Goal: Communication & Community: Answer question/provide support

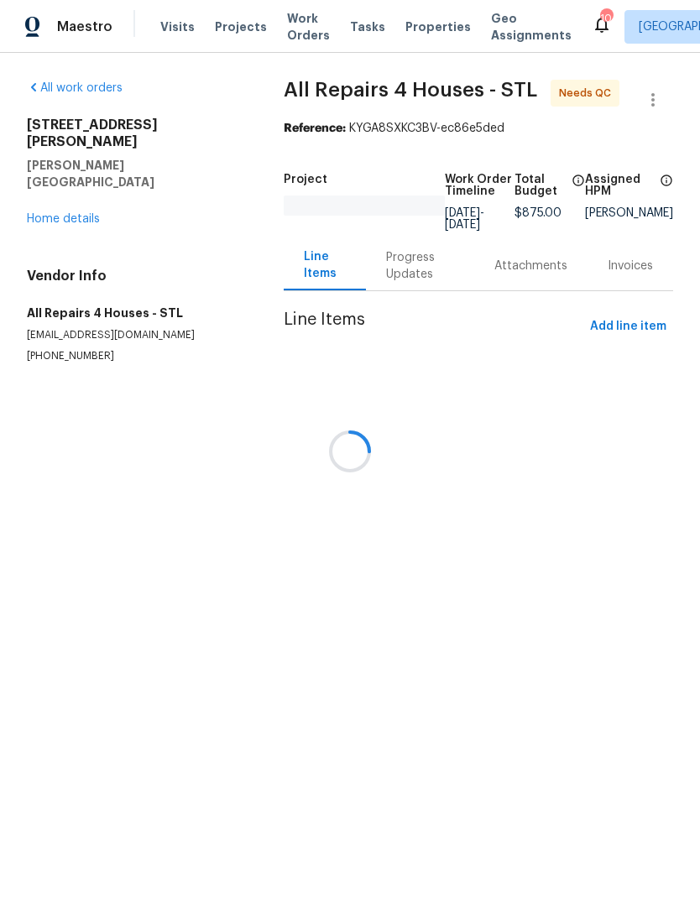
click at [430, 38] on div at bounding box center [350, 451] width 700 height 902
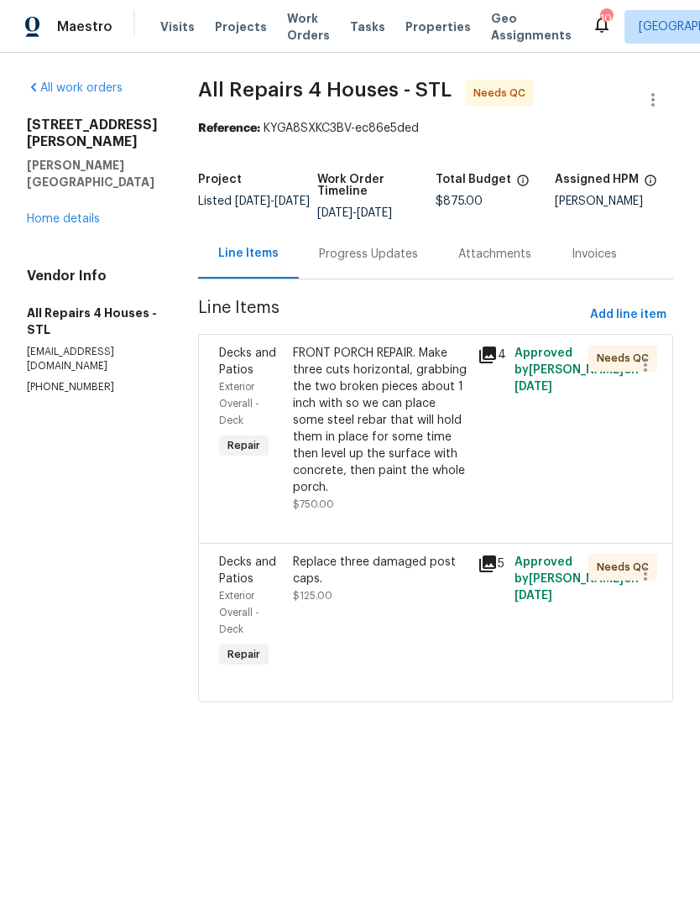
click at [434, 27] on span "Properties" at bounding box center [437, 26] width 65 height 17
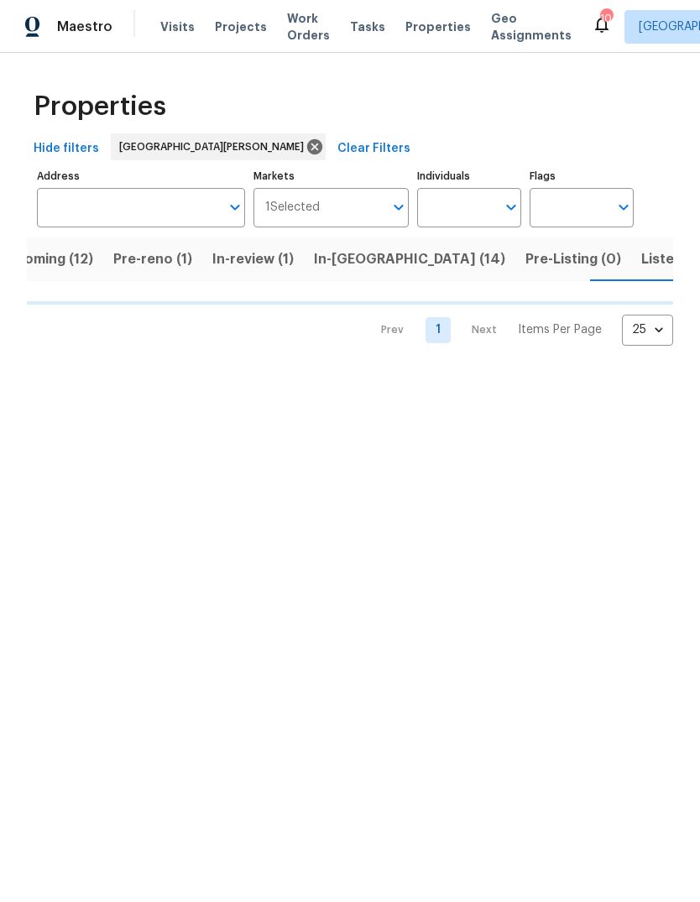
scroll to position [0, 43]
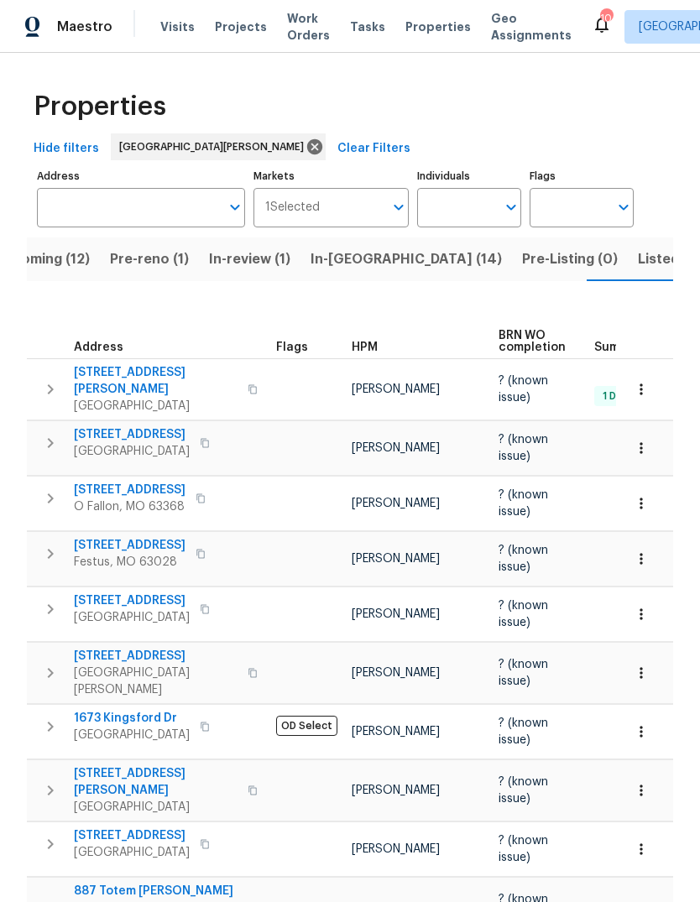
click at [375, 341] on span "HPM" at bounding box center [365, 347] width 26 height 12
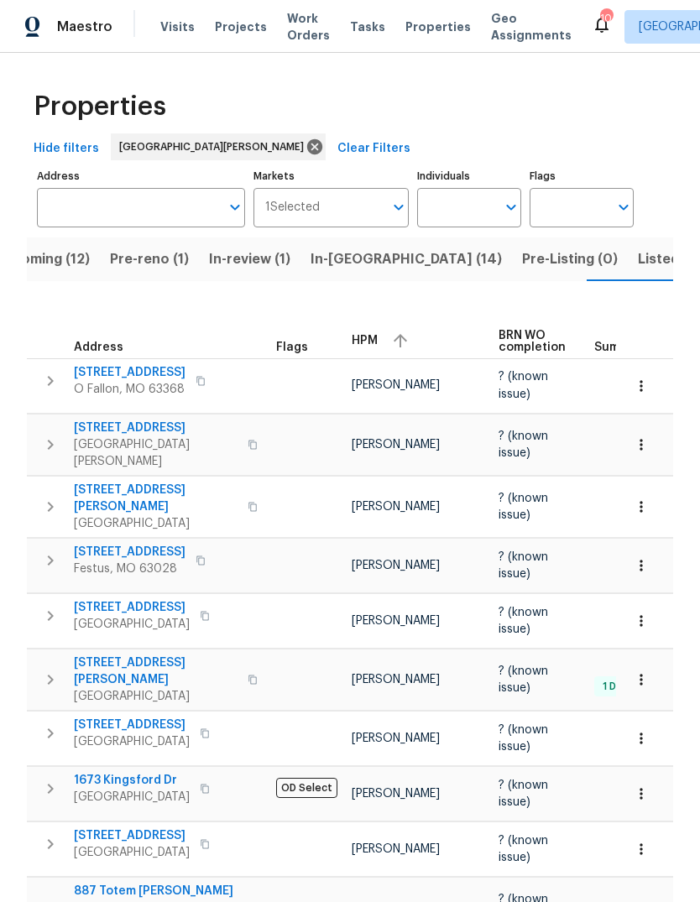
click at [372, 328] on div "HPM" at bounding box center [418, 340] width 133 height 25
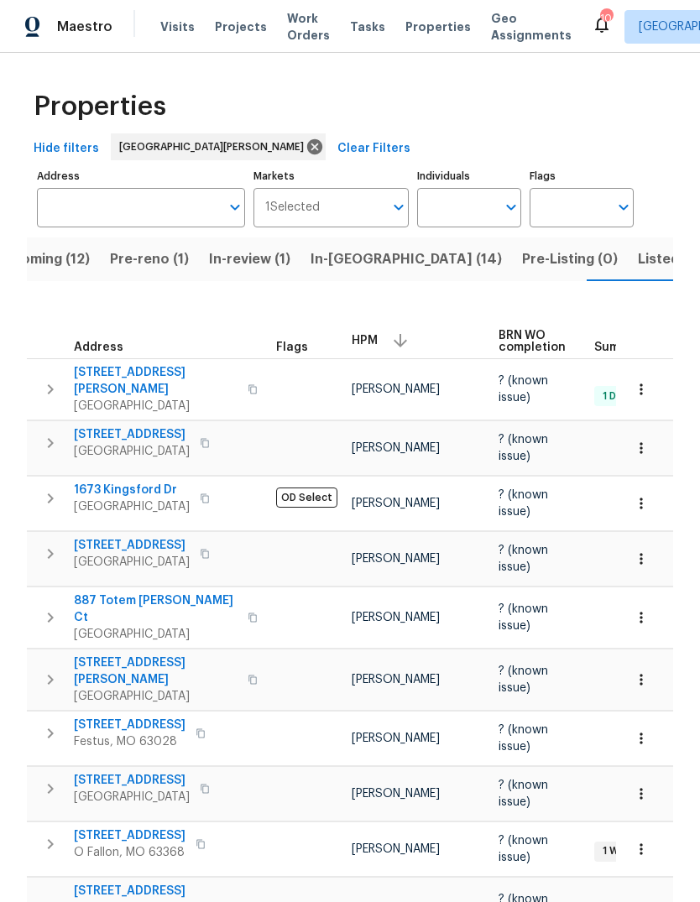
click at [162, 268] on span "Pre-reno (1)" at bounding box center [149, 258] width 79 height 23
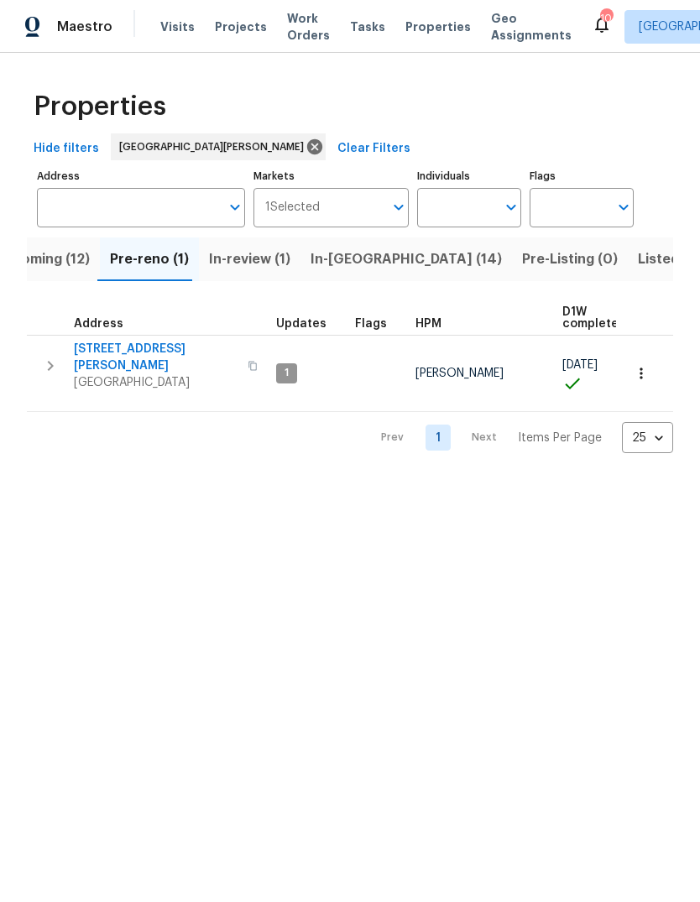
click at [154, 352] on span "[STREET_ADDRESS][PERSON_NAME]" at bounding box center [156, 358] width 164 height 34
click at [357, 263] on span "In-reno (14)" at bounding box center [405, 258] width 191 height 23
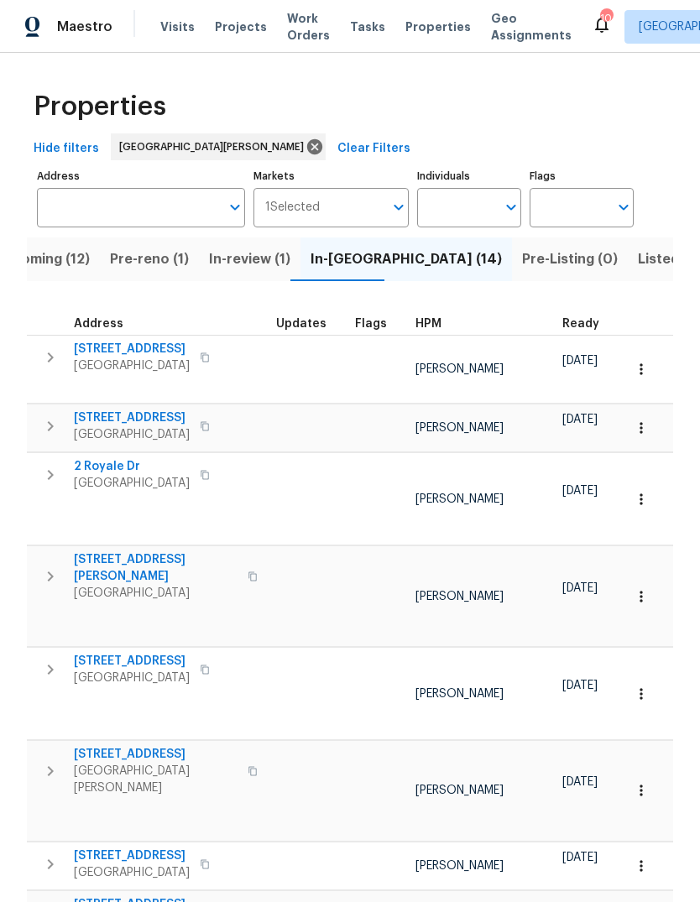
click at [433, 321] on span "HPM" at bounding box center [428, 324] width 26 height 12
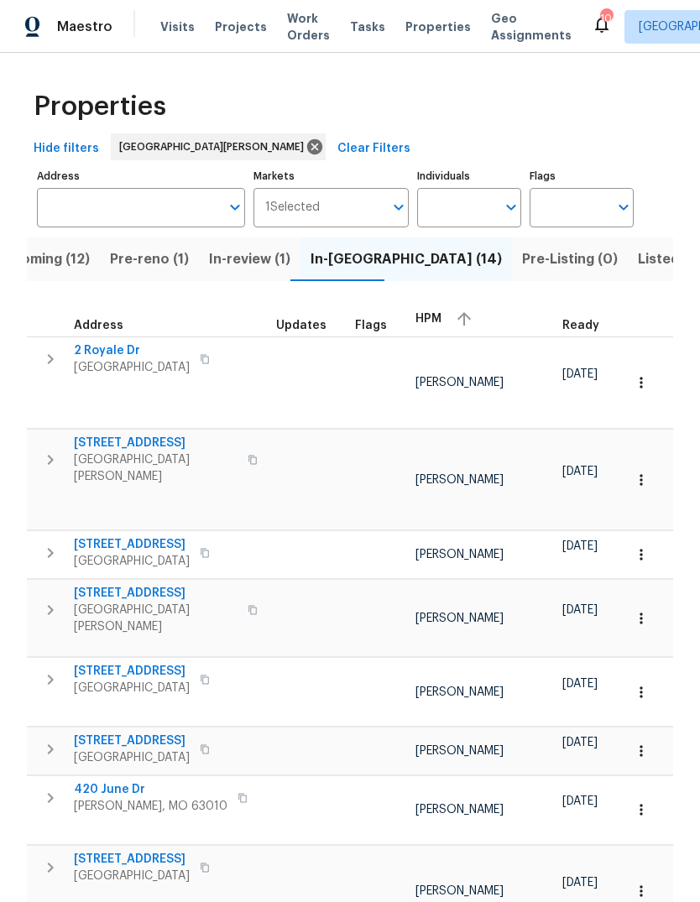
click at [439, 320] on div "HPM" at bounding box center [481, 318] width 133 height 25
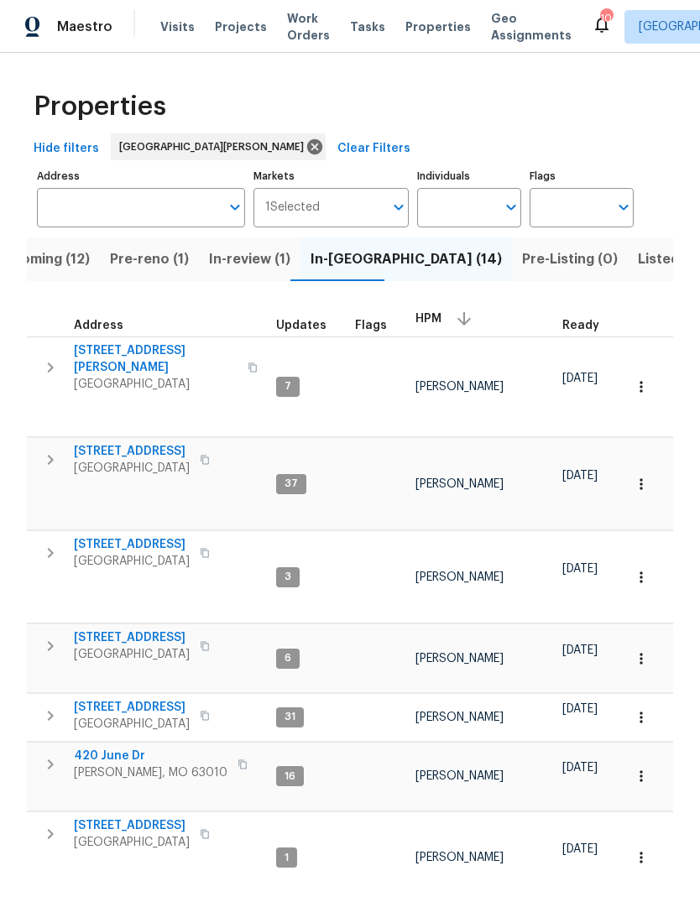
click at [175, 28] on span "Visits" at bounding box center [177, 26] width 34 height 17
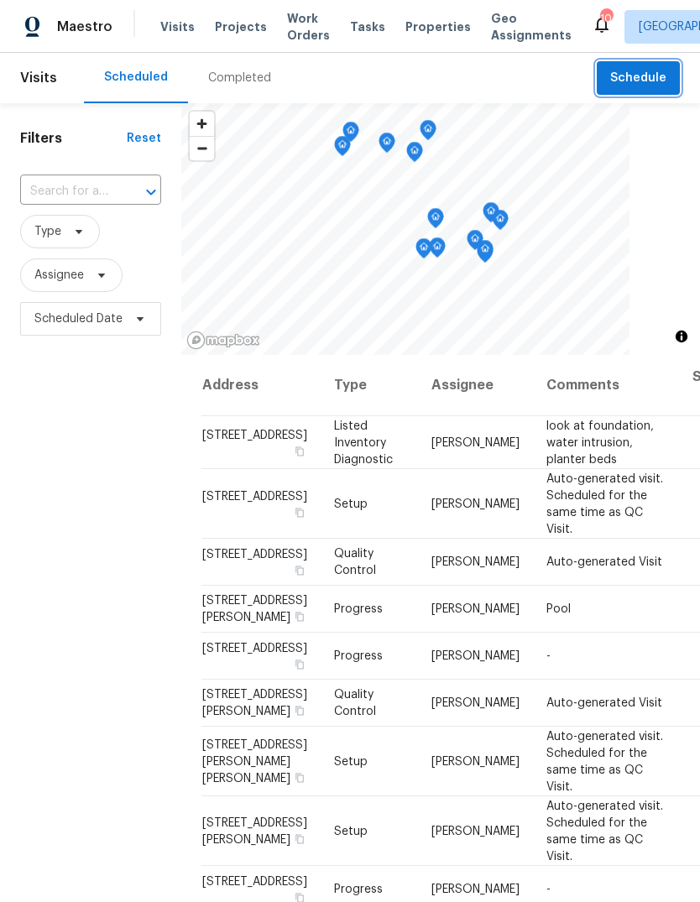
click at [642, 81] on span "Schedule" at bounding box center [638, 78] width 56 height 21
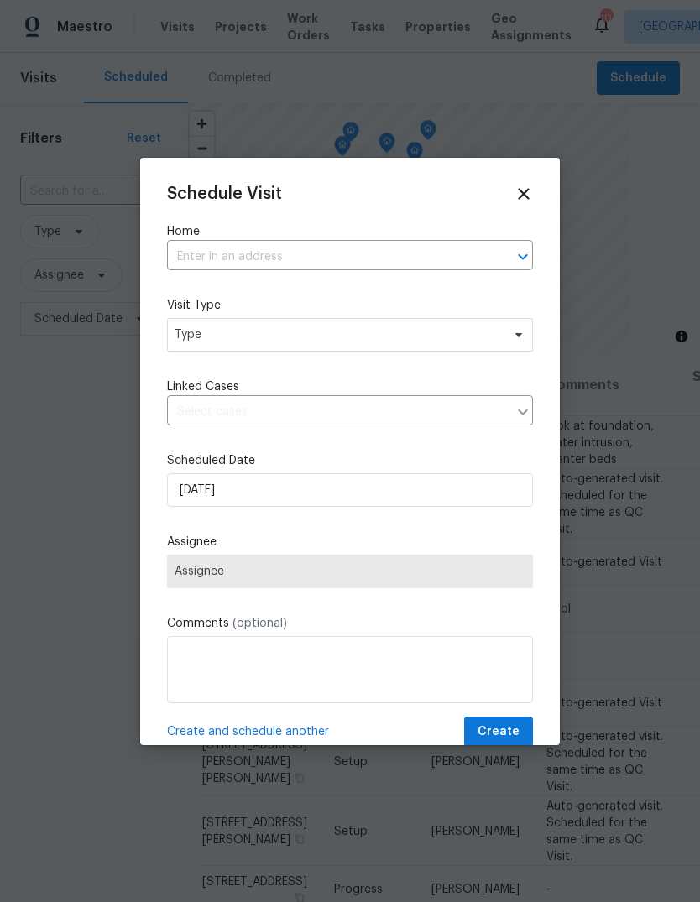
click at [345, 258] on input "text" at bounding box center [326, 257] width 319 height 26
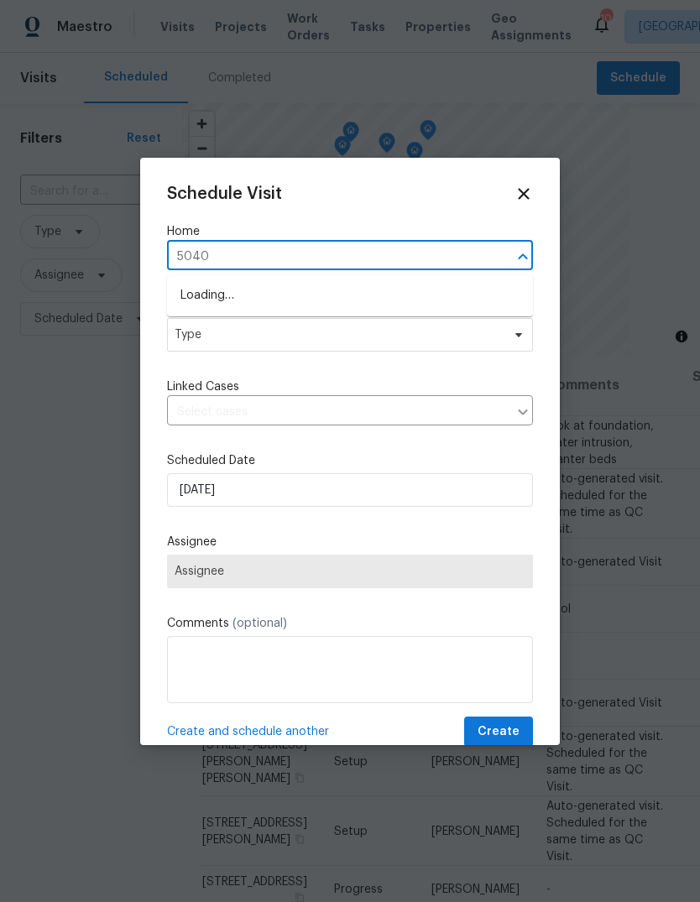
type input "5040"
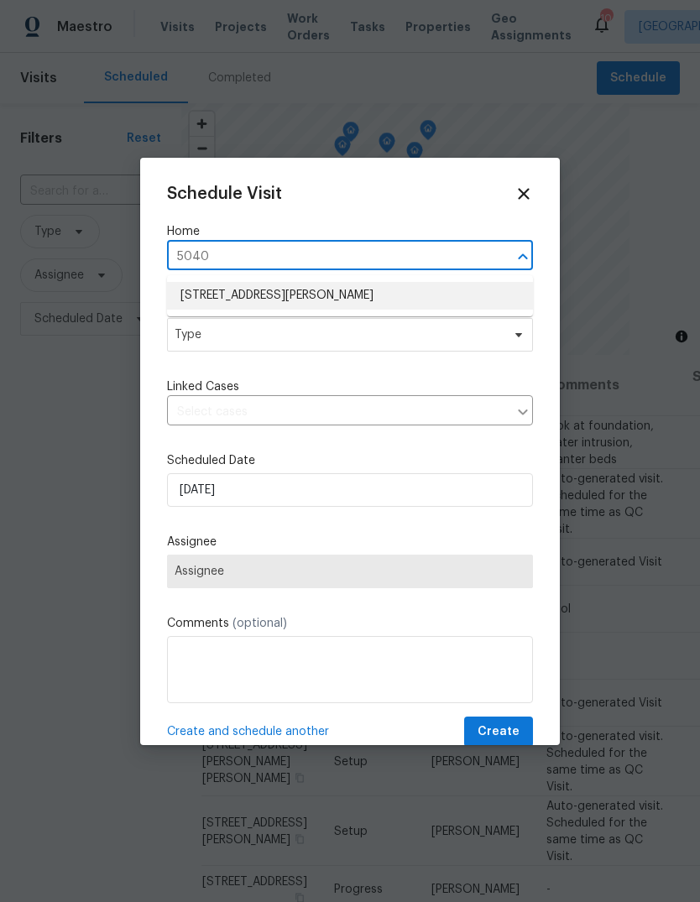
click at [363, 297] on li "[STREET_ADDRESS][PERSON_NAME]" at bounding box center [350, 296] width 366 height 28
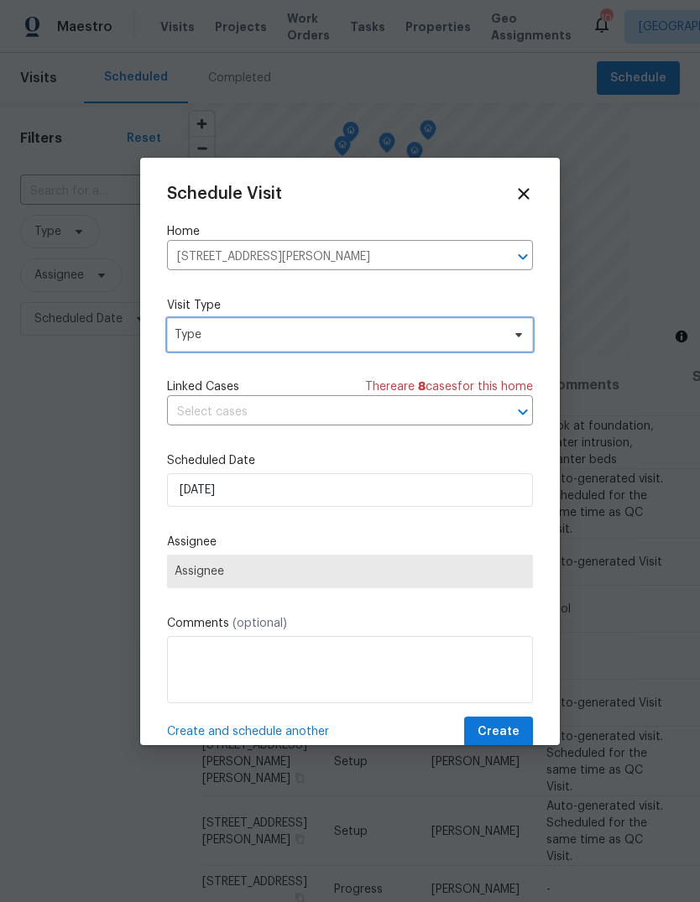
click at [375, 341] on span "Type" at bounding box center [338, 334] width 326 height 17
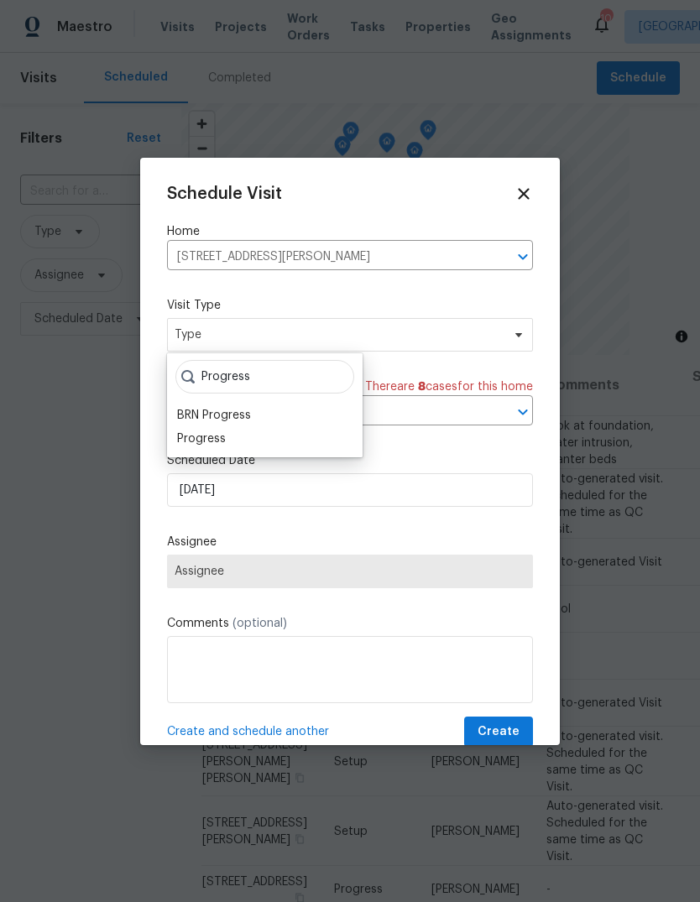
type input "Progress"
click at [234, 435] on div "Progress" at bounding box center [264, 438] width 185 height 23
click at [216, 440] on div "Progress" at bounding box center [201, 438] width 49 height 17
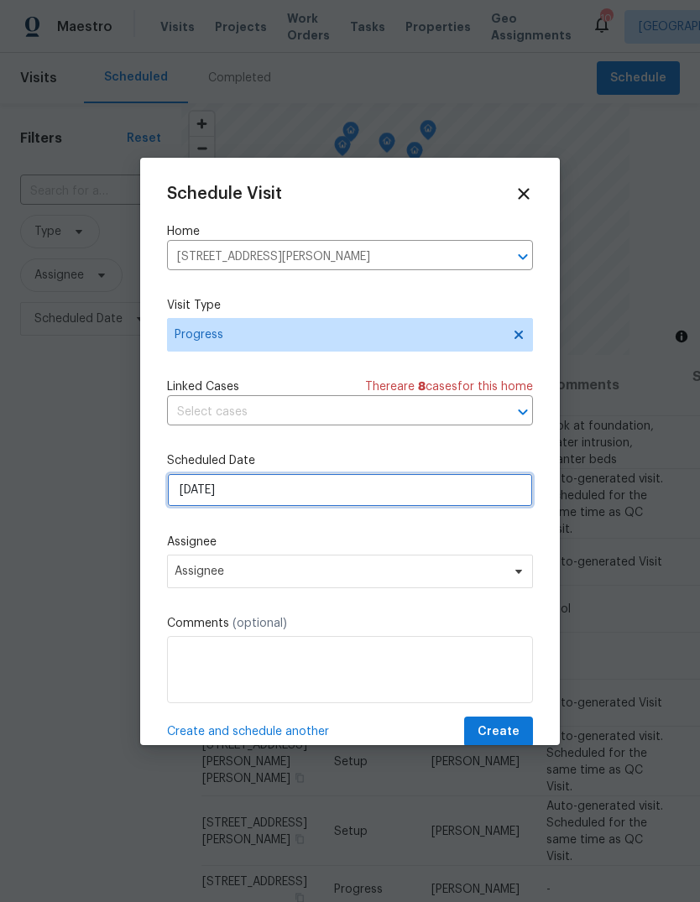
click at [359, 498] on input "[DATE]" at bounding box center [350, 490] width 366 height 34
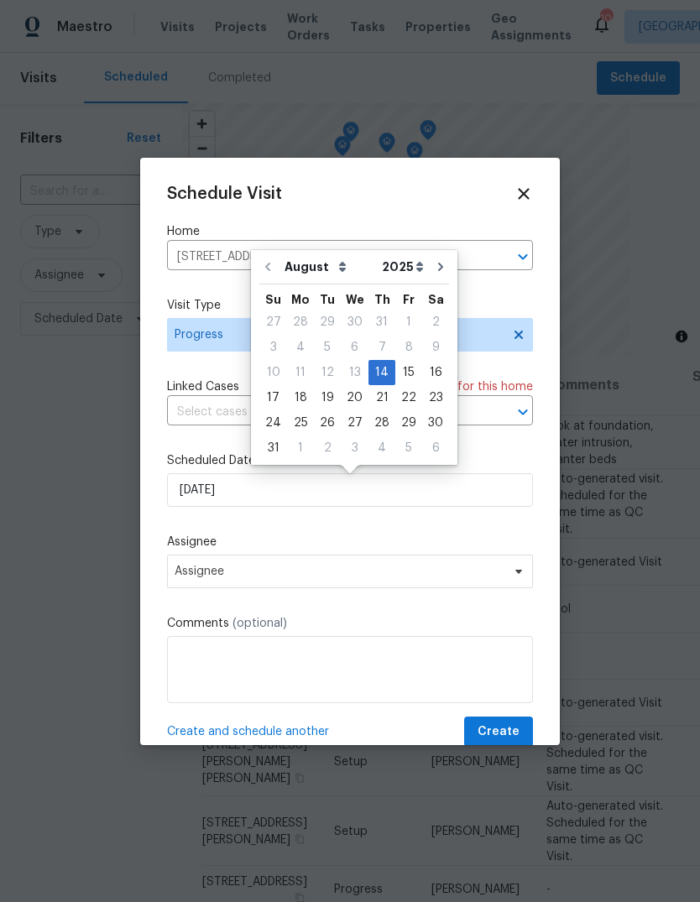
click at [339, 541] on label "Assignee" at bounding box center [350, 542] width 366 height 17
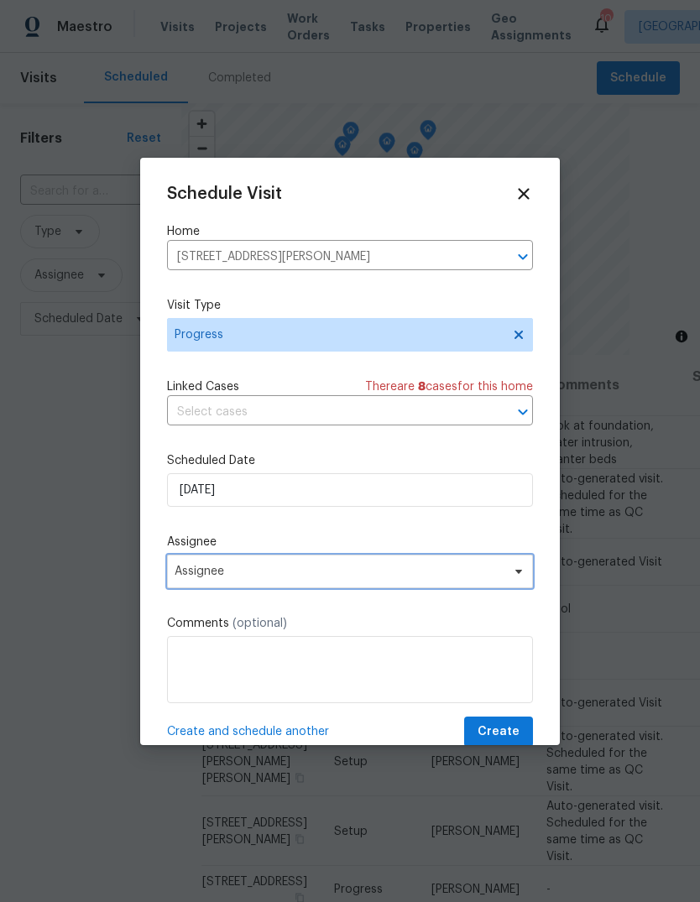
click at [315, 573] on span "Assignee" at bounding box center [339, 571] width 329 height 13
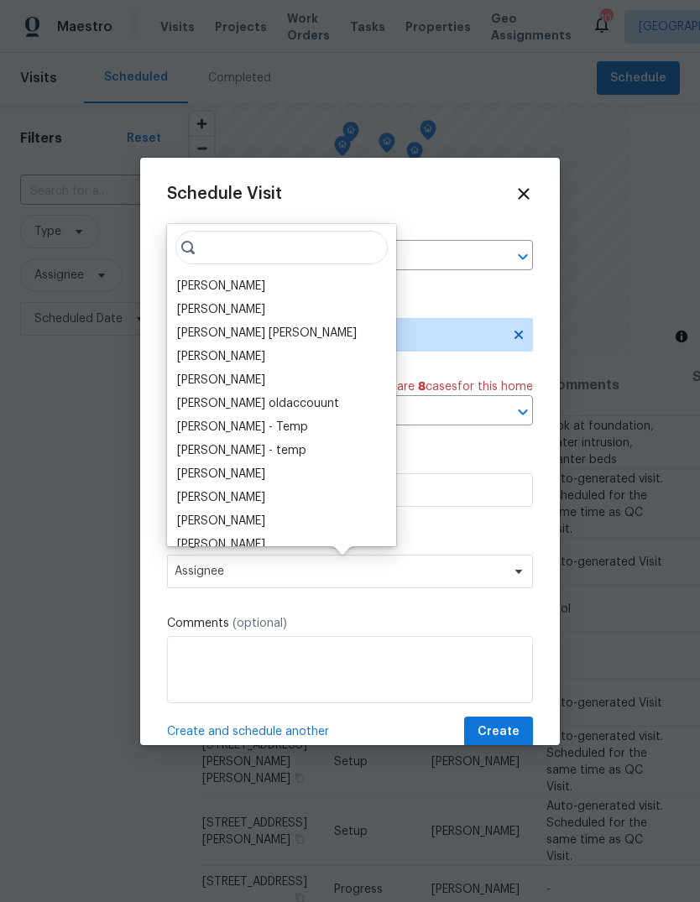
click at [261, 278] on div "[PERSON_NAME]" at bounding box center [221, 286] width 88 height 17
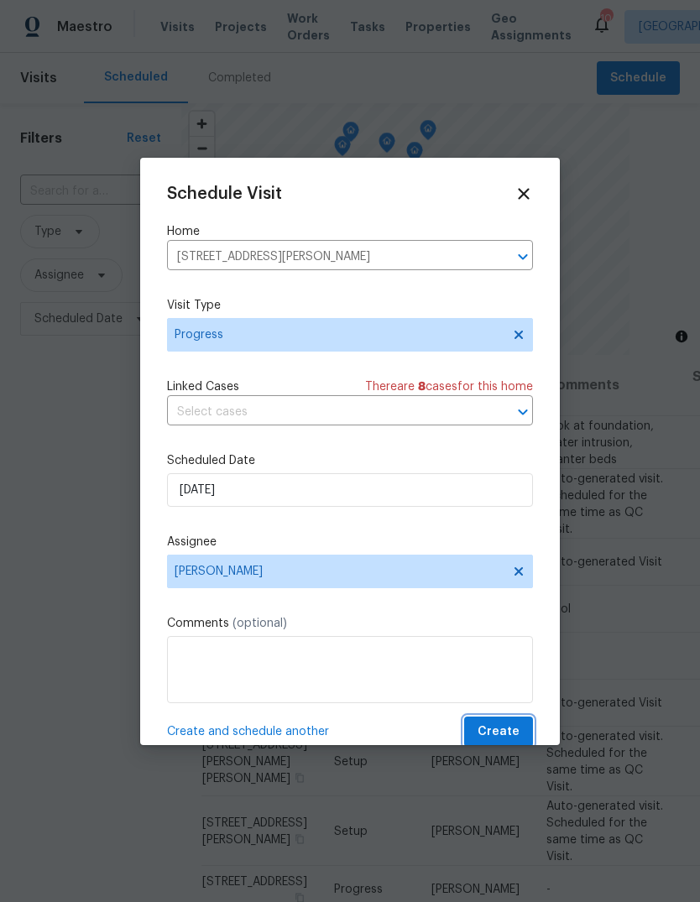
click at [513, 738] on span "Create" at bounding box center [498, 732] width 42 height 21
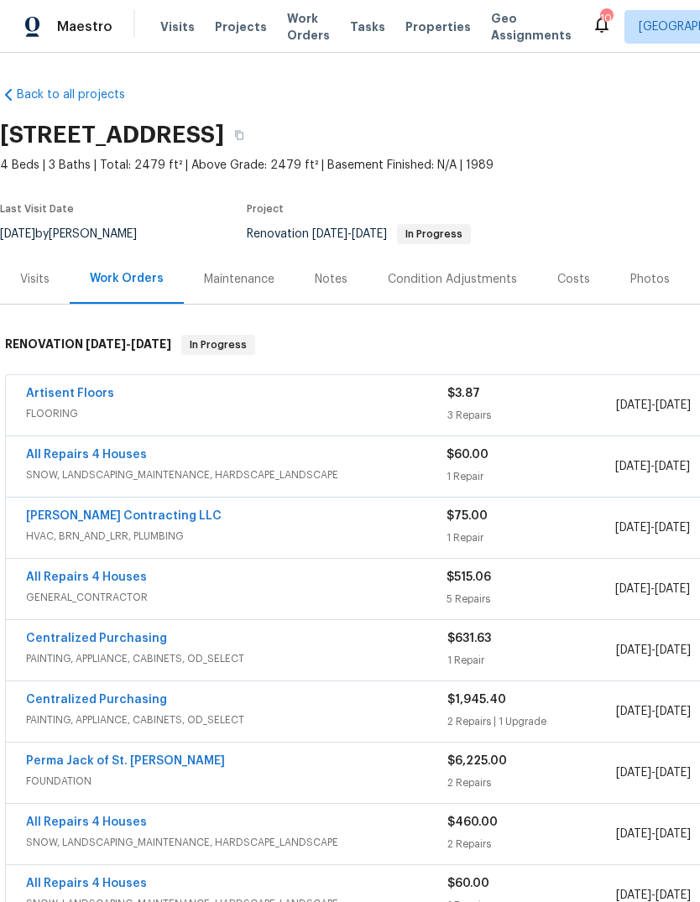
click at [237, 25] on span "Projects" at bounding box center [241, 26] width 52 height 17
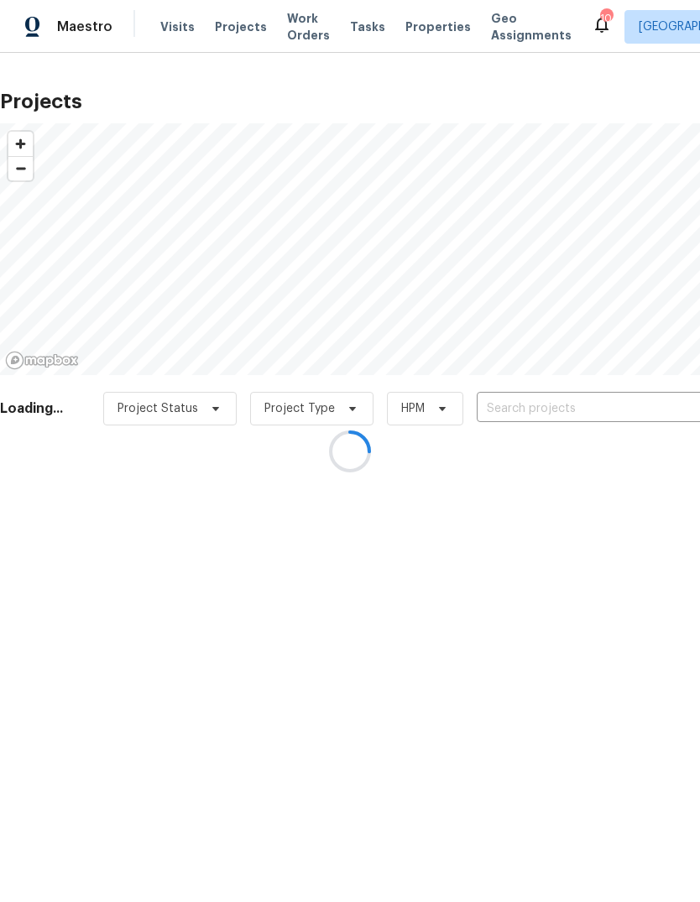
click at [589, 413] on div at bounding box center [350, 451] width 700 height 902
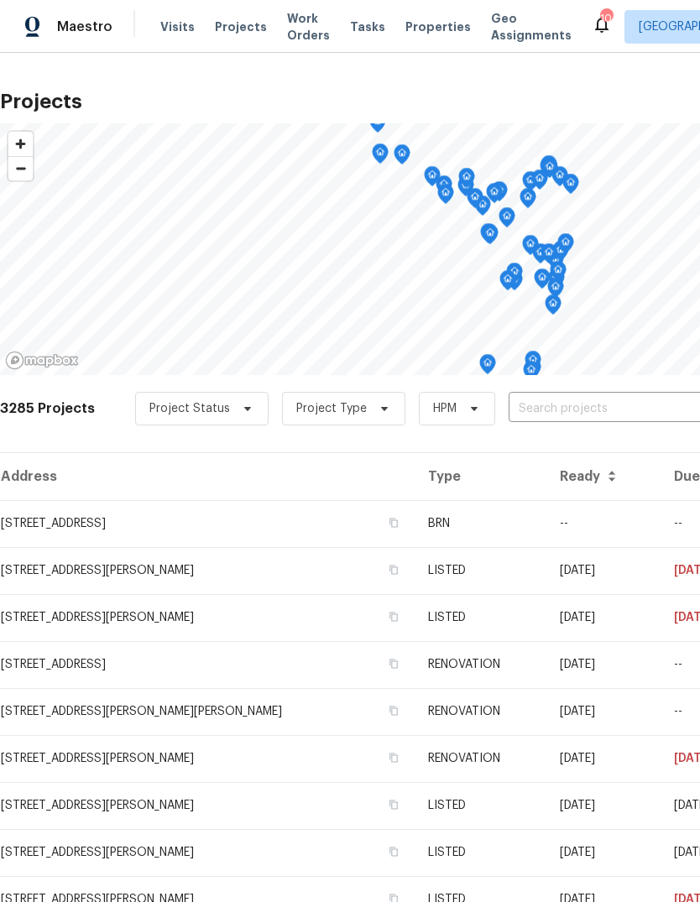
click at [612, 413] on input "text" at bounding box center [604, 409] width 192 height 26
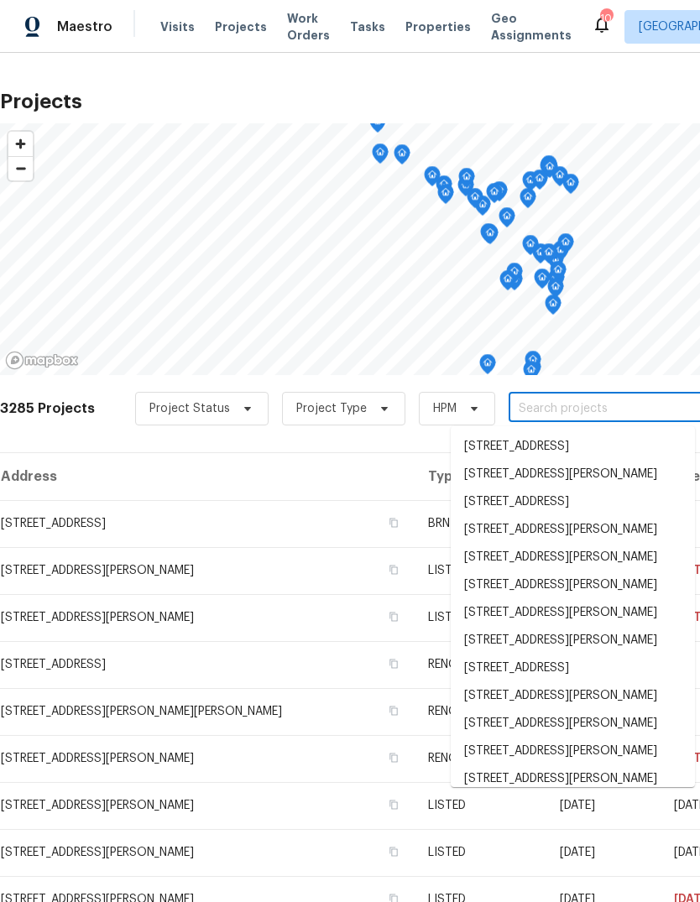
type input "f"
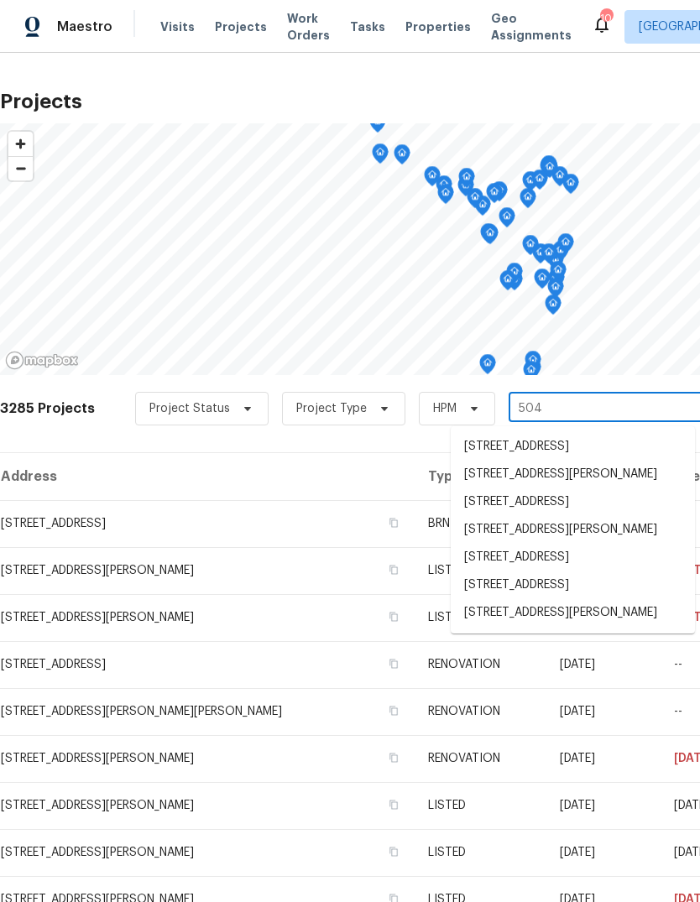
type input "5040"
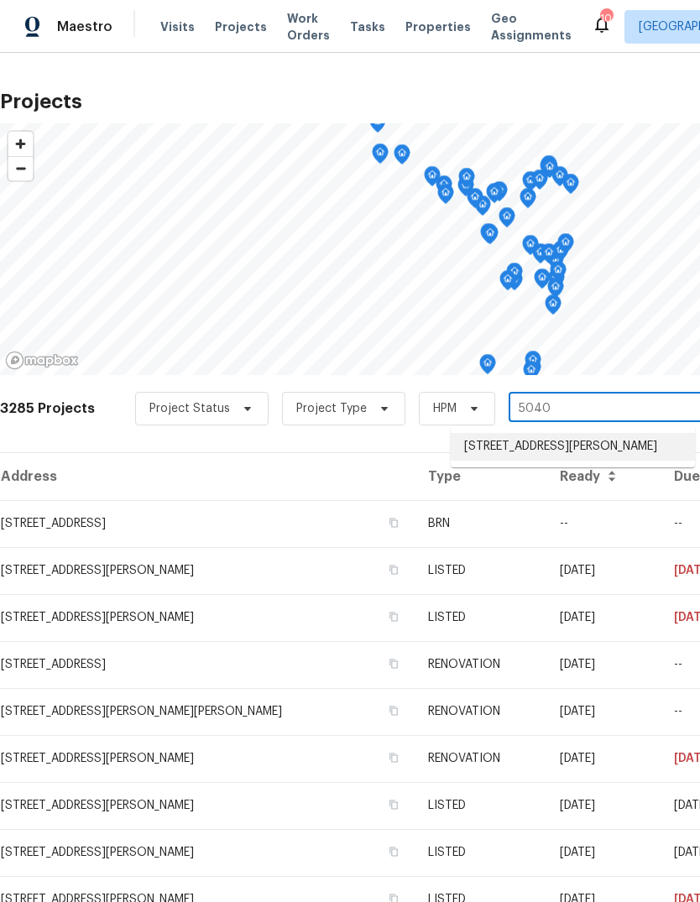
click at [539, 456] on li "[STREET_ADDRESS][PERSON_NAME]" at bounding box center [573, 447] width 244 height 28
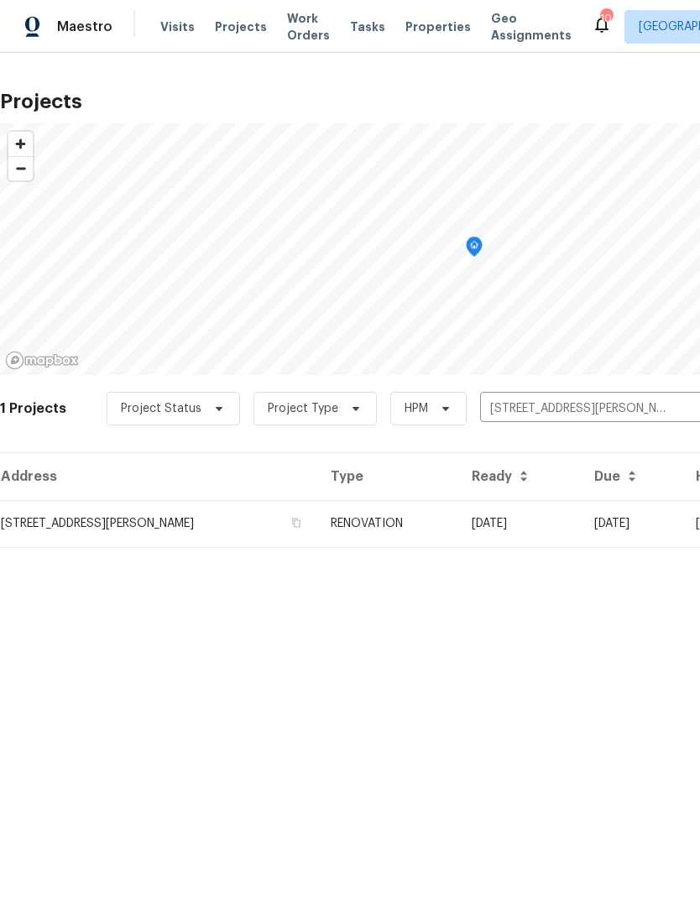
click at [417, 526] on td "RENOVATION" at bounding box center [387, 523] width 141 height 47
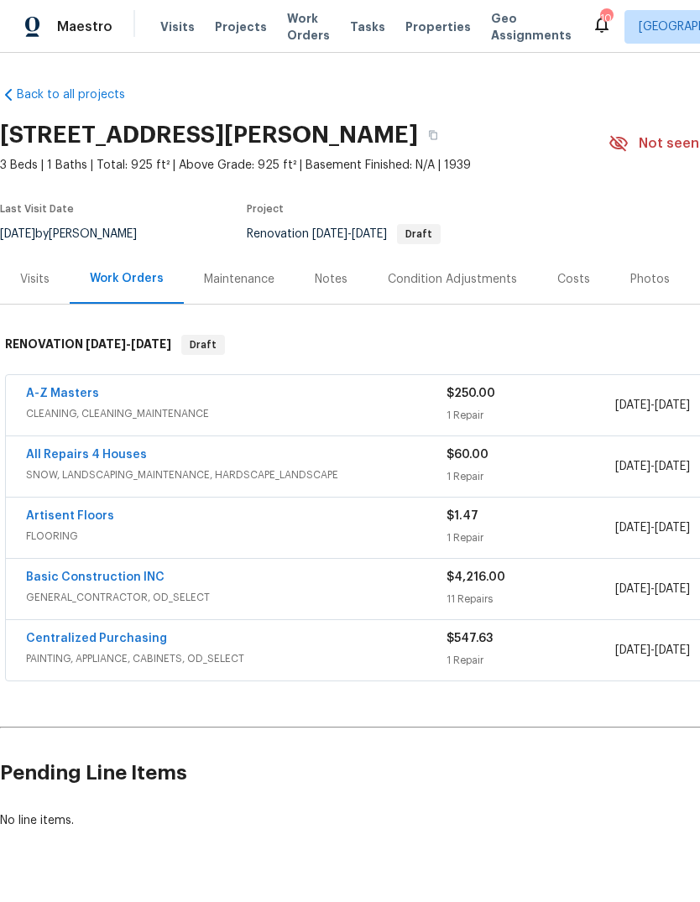
click at [155, 579] on link "Basic Construction INC" at bounding box center [95, 577] width 138 height 12
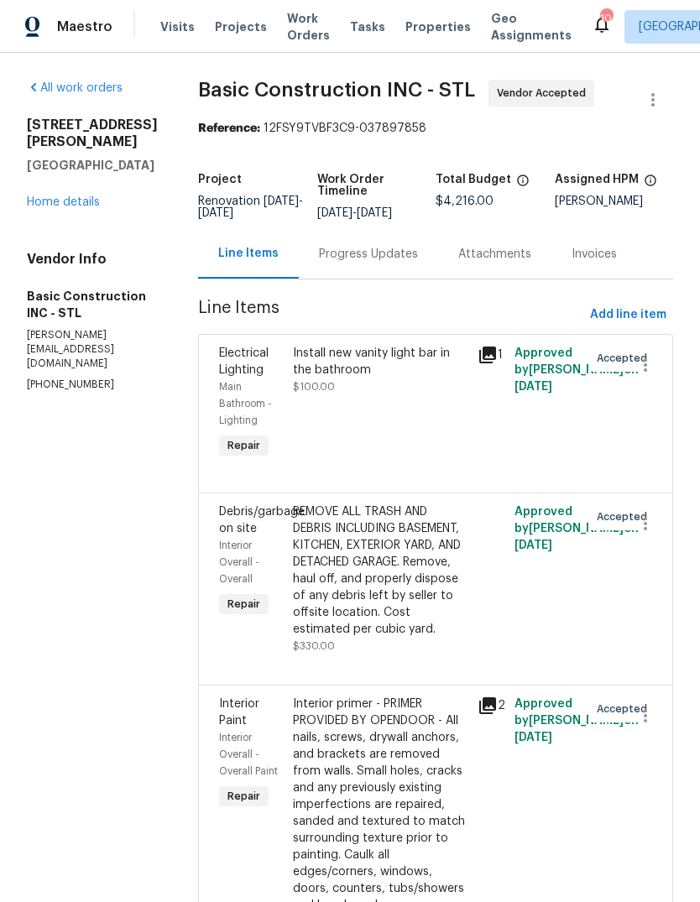
click at [329, 261] on div "Progress Updates" at bounding box center [368, 254] width 99 height 17
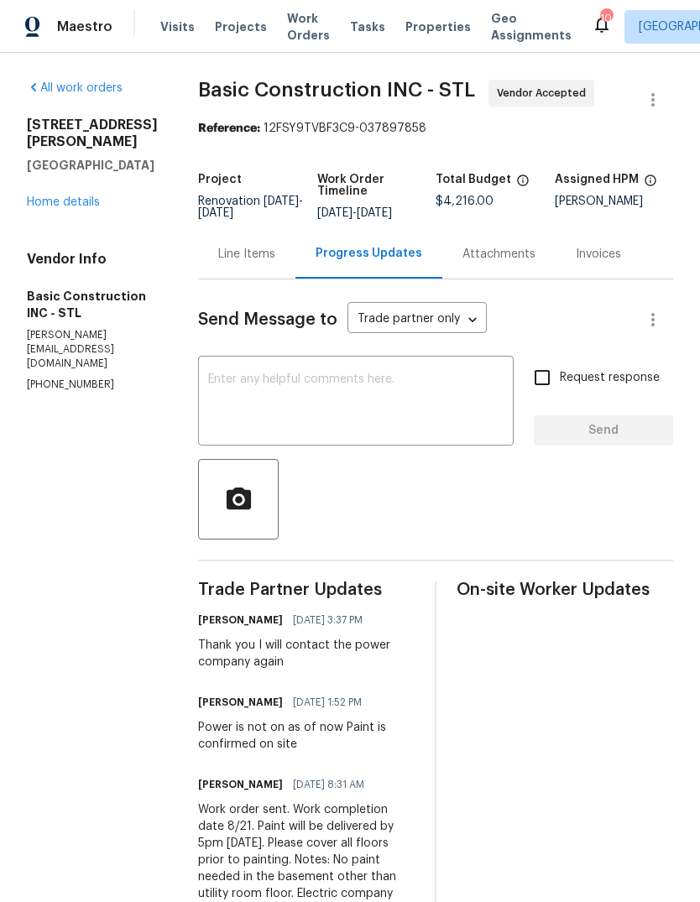
click at [297, 397] on textarea at bounding box center [355, 402] width 295 height 59
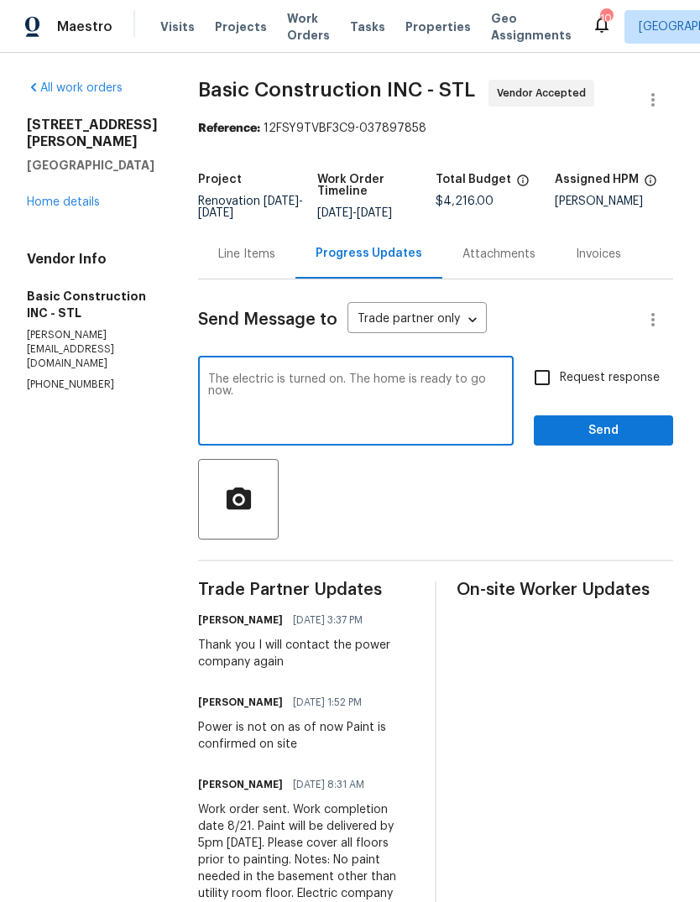
type textarea "The electric is turned on. The home is ready to go now."
click at [628, 370] on span "Request response" at bounding box center [610, 378] width 100 height 18
click at [560, 370] on input "Request response" at bounding box center [541, 377] width 35 height 35
checkbox input "true"
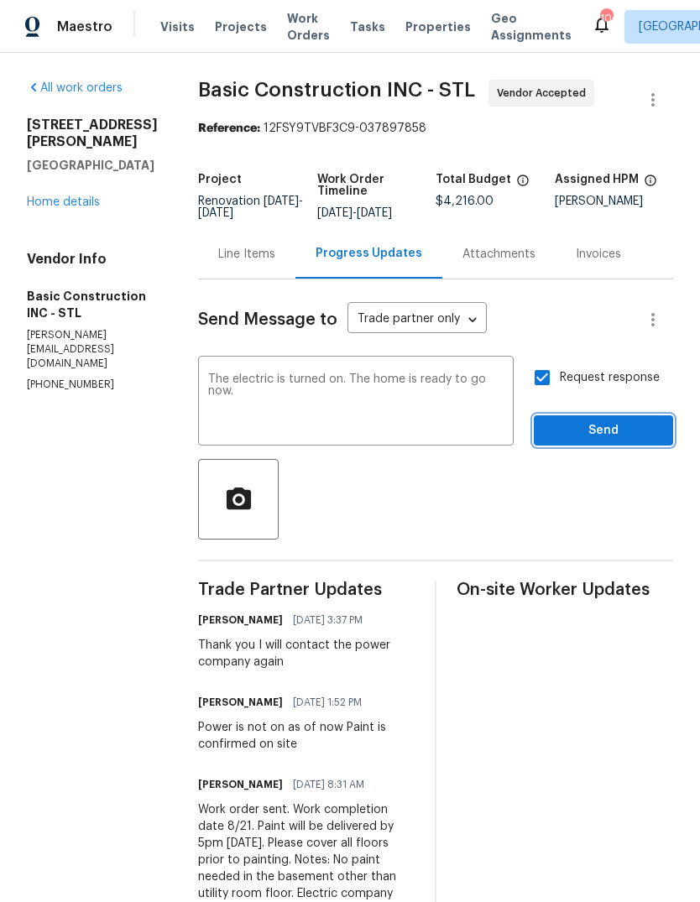
click at [616, 431] on span "Send" at bounding box center [603, 430] width 112 height 21
